Goal: Information Seeking & Learning: Learn about a topic

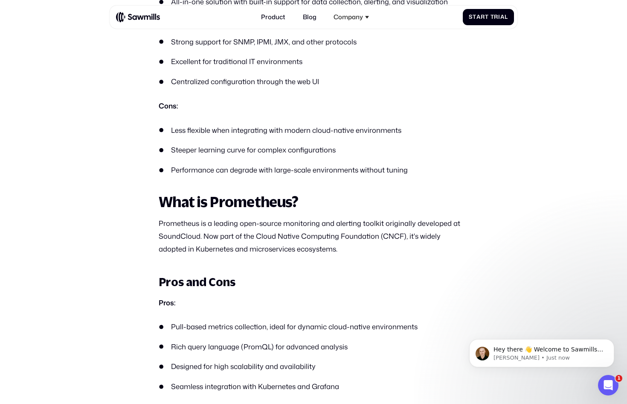
click at [262, 356] on ul "Pull-based metrics collection, ideal for dynamic cloud-native environments Rich…" at bounding box center [314, 366] width 310 height 90
click at [266, 352] on ul "Pull-based metrics collection, ideal for dynamic cloud-native environments Rich…" at bounding box center [314, 366] width 310 height 90
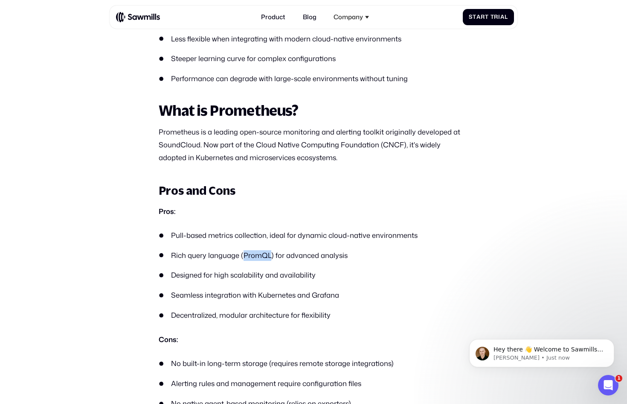
scroll to position [763, 0]
click at [300, 294] on li "Seamless integration with Kubernetes and Grafana" at bounding box center [314, 294] width 310 height 11
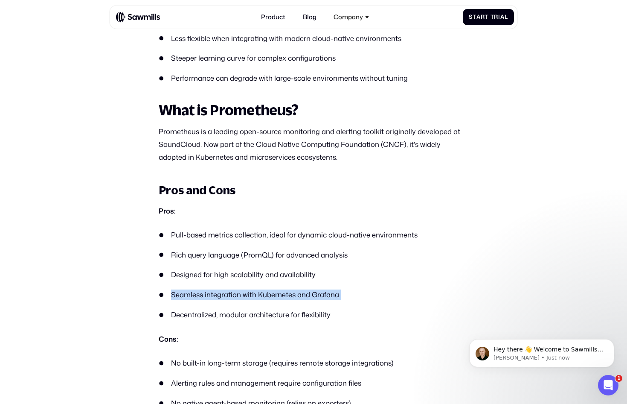
click at [300, 294] on li "Seamless integration with Kubernetes and Grafana" at bounding box center [314, 294] width 310 height 11
click at [274, 313] on li "Decentralized, modular architecture for flexibility" at bounding box center [314, 314] width 310 height 11
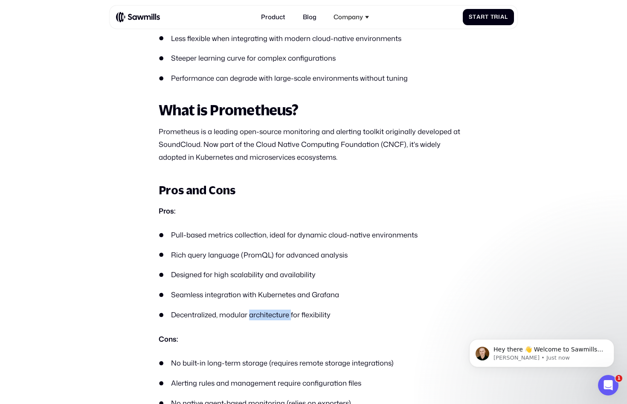
click at [274, 313] on li "Decentralized, modular architecture for flexibility" at bounding box center [314, 314] width 310 height 11
drag, startPoint x: 273, startPoint y: 355, endPoint x: 280, endPoint y: 364, distance: 10.9
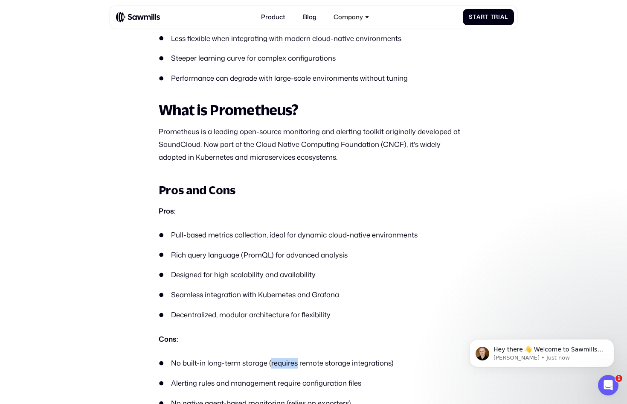
click at [280, 364] on li "No built-in long-term storage (requires remote storage integrations)" at bounding box center [314, 363] width 310 height 11
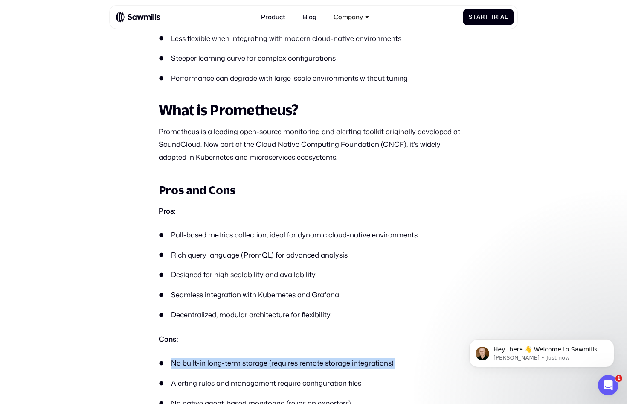
click at [280, 364] on li "No built-in long-term storage (requires remote storage integrations)" at bounding box center [314, 363] width 310 height 11
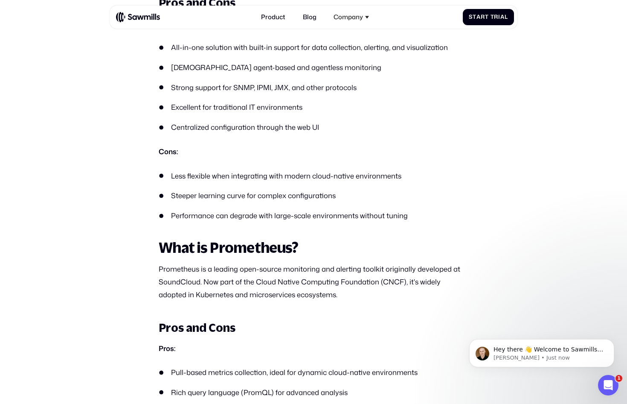
scroll to position [621, 0]
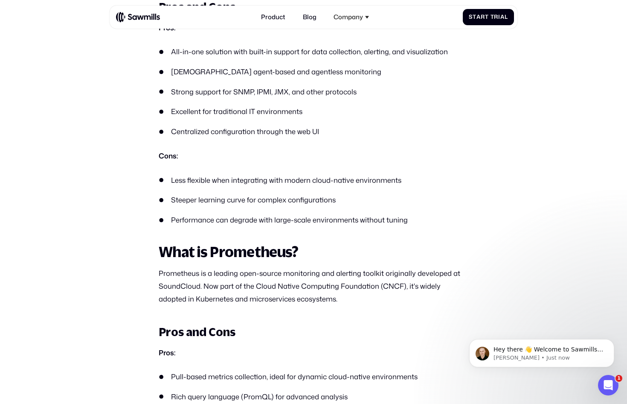
click at [276, 222] on li "Performance can degrade with large-scale environments without tuning" at bounding box center [314, 220] width 310 height 11
click at [276, 221] on li "Performance can degrade with large-scale environments without tuning" at bounding box center [314, 220] width 310 height 11
